Goal: Task Accomplishment & Management: Use online tool/utility

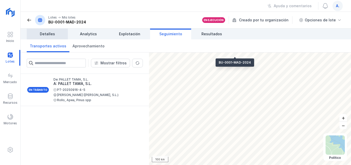
click at [50, 34] on span "Detalles" at bounding box center [47, 33] width 15 height 5
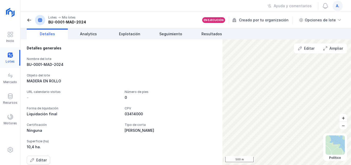
click at [9, 55] on div at bounding box center [10, 58] width 20 height 16
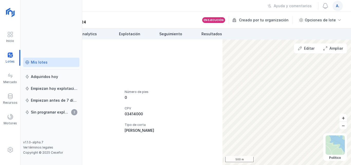
click at [45, 62] on div "Mis lotes" at bounding box center [39, 62] width 17 height 5
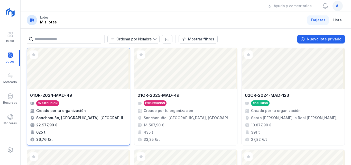
click at [87, 78] on div "Abrir lote" at bounding box center [78, 68] width 103 height 41
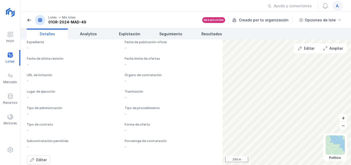
scroll to position [401, 0]
click at [130, 35] on span "Explotación" at bounding box center [129, 33] width 21 height 5
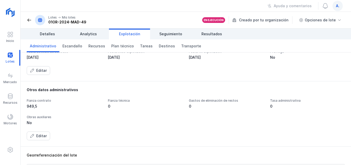
scroll to position [69, 0]
click at [123, 46] on span "Plan técnico" at bounding box center [122, 45] width 23 height 5
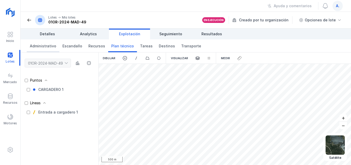
click at [43, 45] on span "Administrativo" at bounding box center [43, 45] width 26 height 5
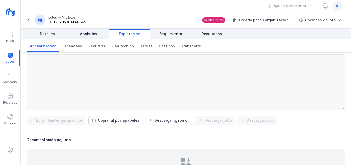
scroll to position [171, 0]
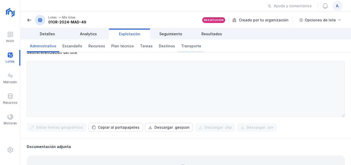
click at [181, 45] on span "Transporte" at bounding box center [191, 45] width 20 height 5
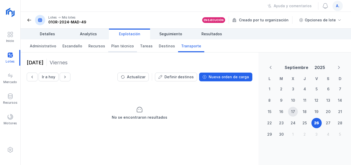
click at [121, 46] on span "Plan técnico" at bounding box center [122, 45] width 23 height 5
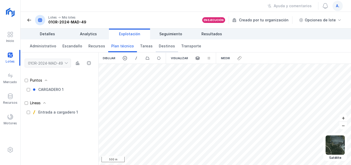
click at [162, 46] on span "Destinos" at bounding box center [167, 45] width 16 height 5
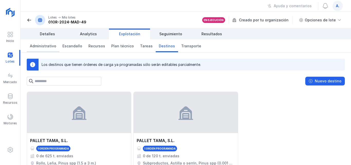
click at [49, 47] on span "Administrativo" at bounding box center [43, 45] width 26 height 5
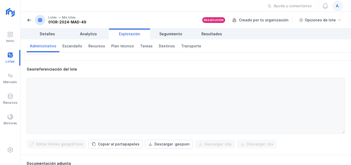
scroll to position [146, 0]
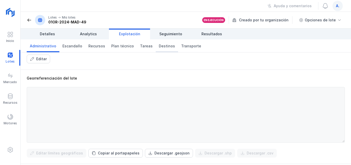
click at [159, 46] on span "Destinos" at bounding box center [167, 45] width 16 height 5
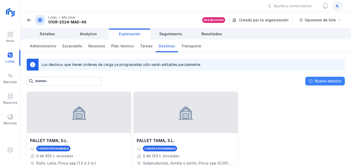
click at [320, 80] on div "Nuevo destino" at bounding box center [327, 80] width 27 height 5
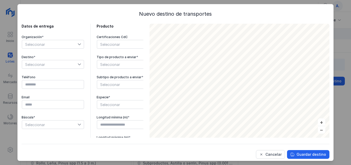
click at [79, 43] on icon at bounding box center [80, 44] width 4 height 4
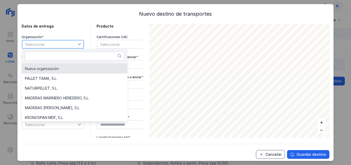
click at [269, 154] on div "Cancelar" at bounding box center [273, 153] width 16 height 5
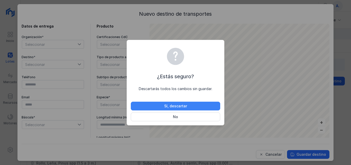
click at [174, 104] on div "Sí, descartar" at bounding box center [175, 105] width 23 height 5
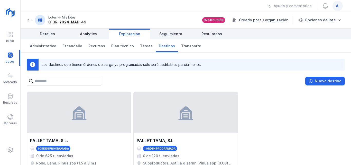
click at [100, 87] on div "Los destinos que tienen órdenes de carga ya programadas sólo serán editables pa…" at bounding box center [186, 108] width 330 height 112
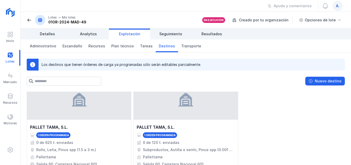
scroll to position [25, 0]
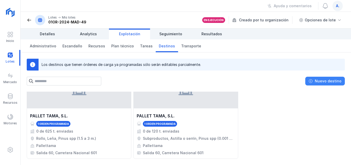
click at [332, 80] on div "Nuevo destino" at bounding box center [327, 80] width 27 height 5
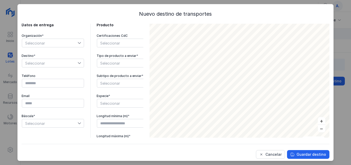
scroll to position [0, 0]
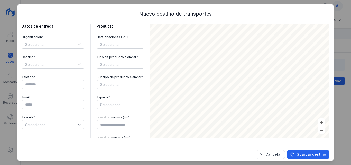
click at [80, 63] on icon at bounding box center [80, 64] width 4 height 4
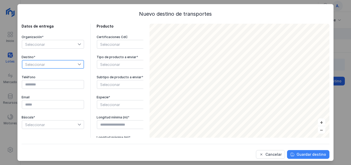
click at [298, 151] on div "Guardar destino" at bounding box center [311, 153] width 30 height 5
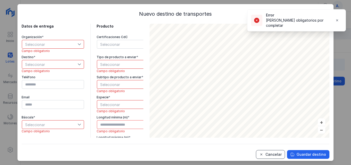
click at [274, 154] on div "Cancelar" at bounding box center [273, 153] width 16 height 5
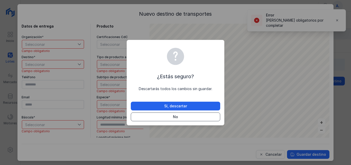
click at [174, 115] on div "No" at bounding box center [175, 116] width 5 height 5
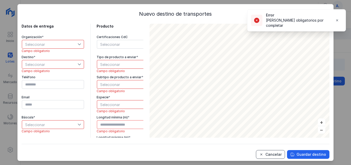
click at [265, 155] on div "Cancelar" at bounding box center [273, 153] width 16 height 5
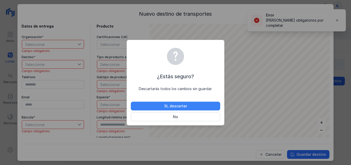
click at [180, 103] on div "Sí, descartar" at bounding box center [175, 105] width 23 height 5
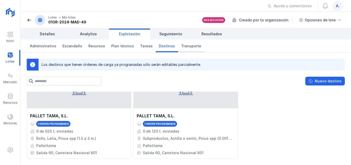
click at [181, 46] on span "Transporte" at bounding box center [191, 45] width 20 height 5
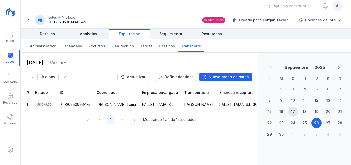
click at [181, 47] on span "Transporte" at bounding box center [191, 45] width 20 height 5
